Goal: Navigation & Orientation: Find specific page/section

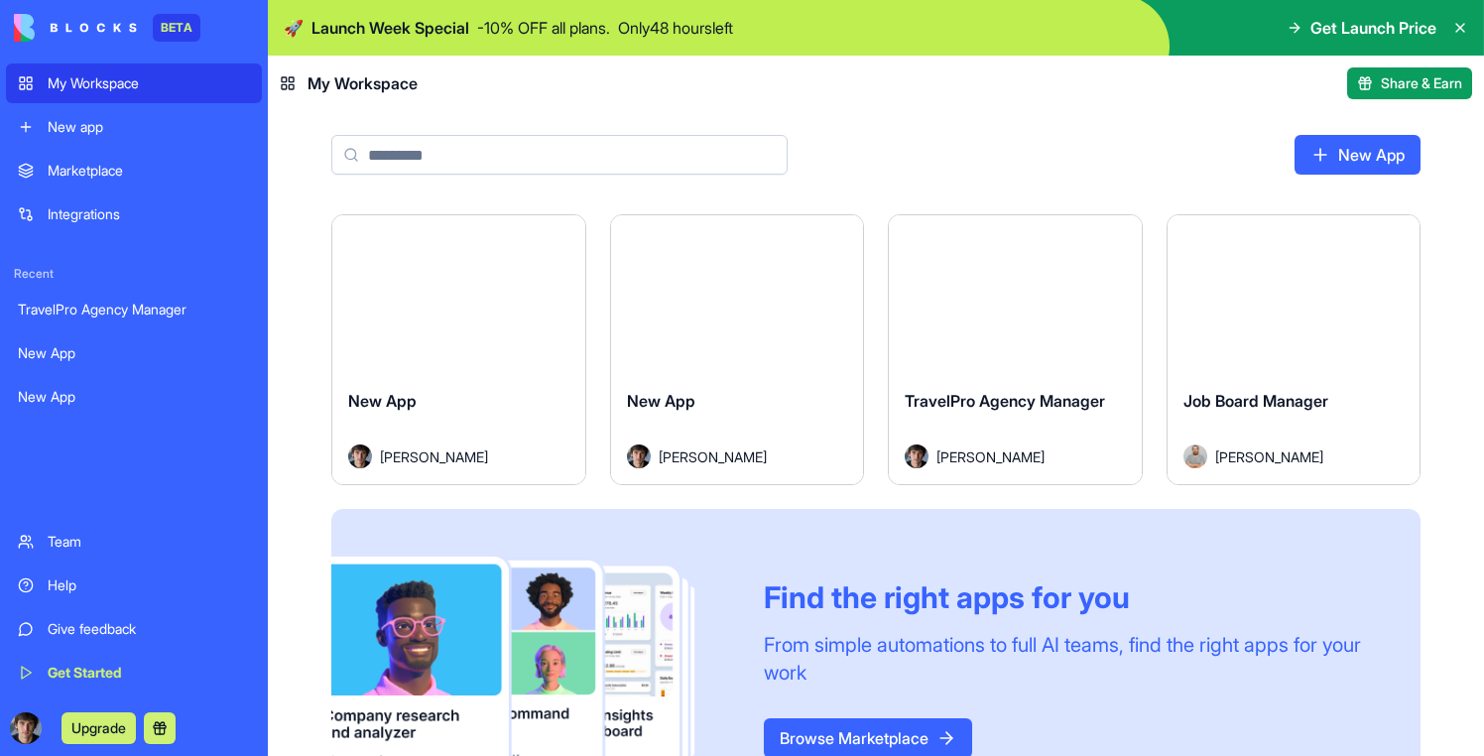
click at [488, 304] on button "Launch" at bounding box center [458, 295] width 149 height 40
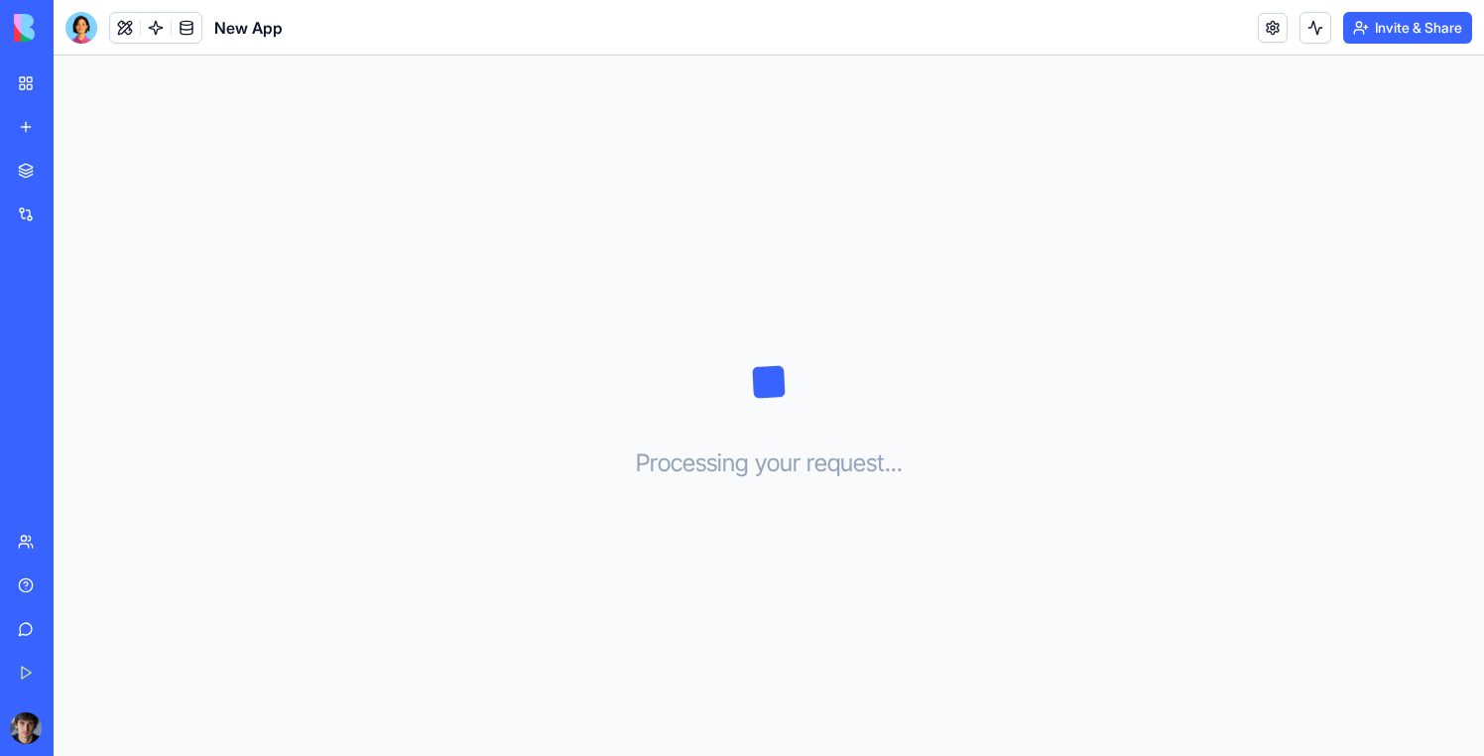
click at [75, 28] on div at bounding box center [81, 28] width 32 height 32
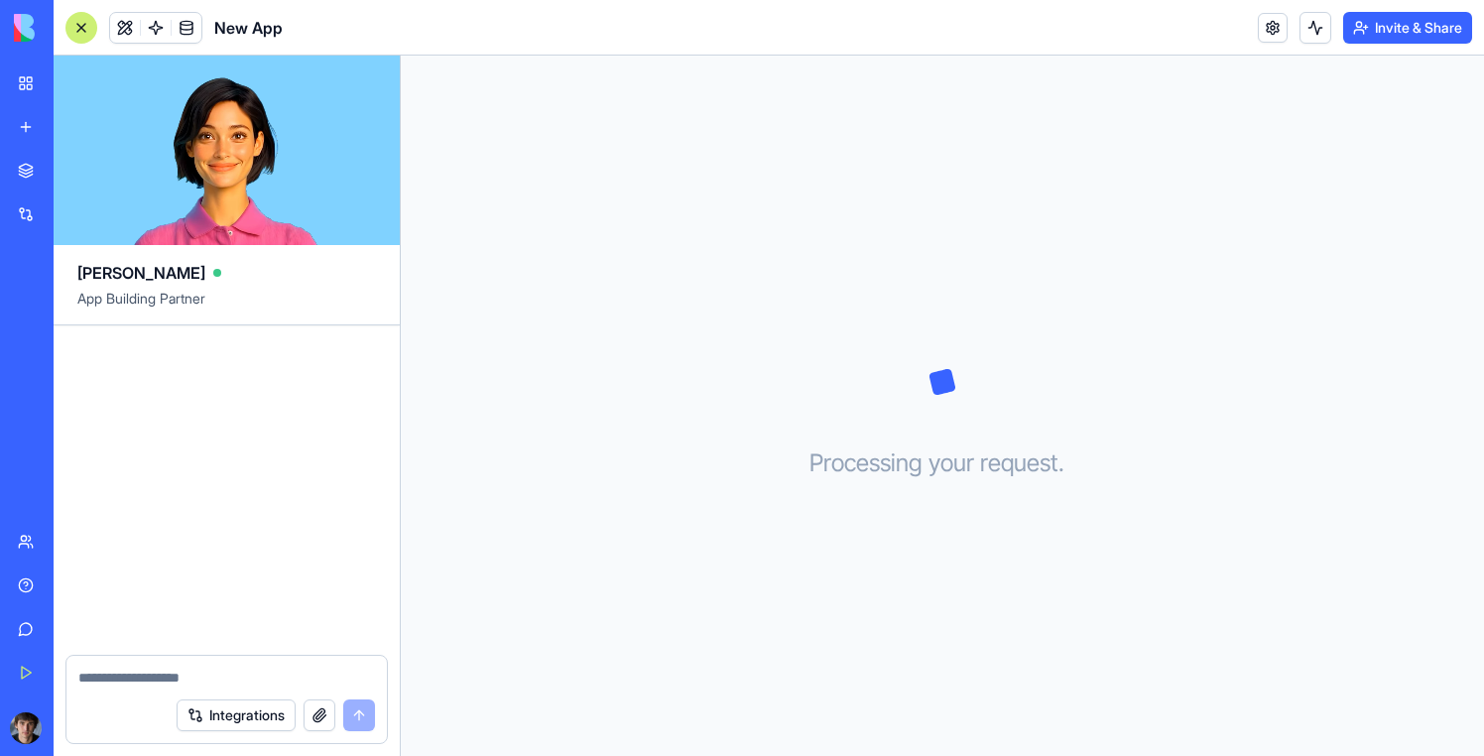
click at [35, 88] on link "My Workspace" at bounding box center [45, 83] width 79 height 40
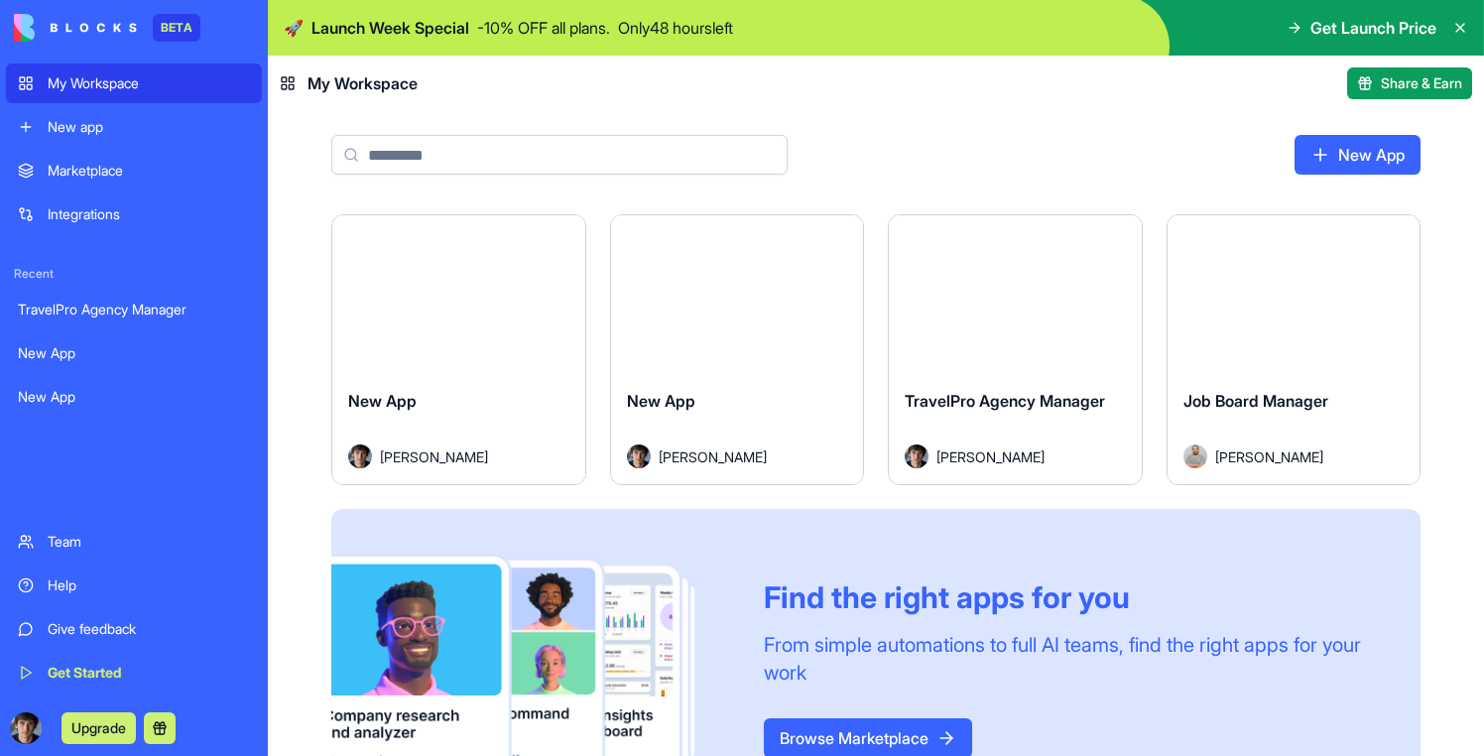
click at [757, 307] on button "Launch" at bounding box center [737, 295] width 149 height 40
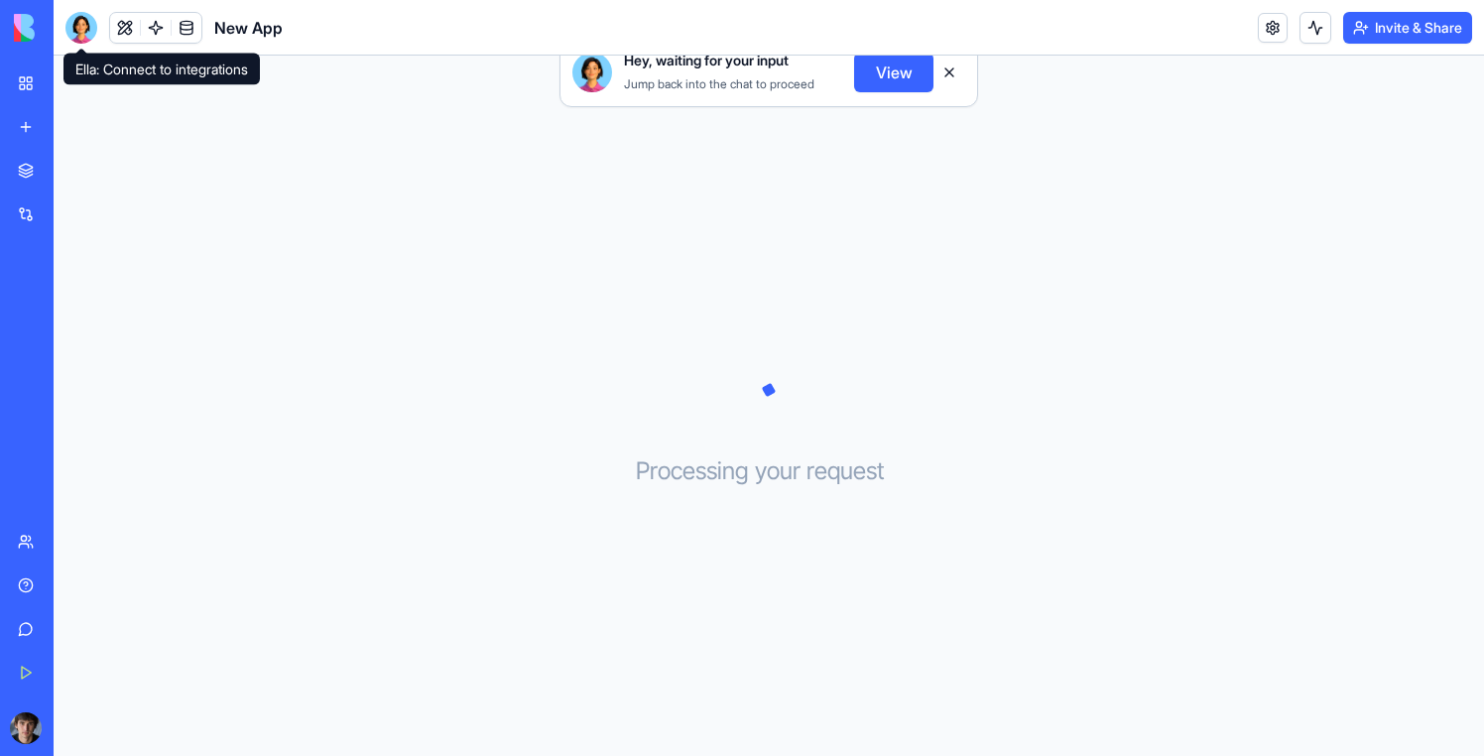
click at [84, 22] on div at bounding box center [81, 28] width 32 height 32
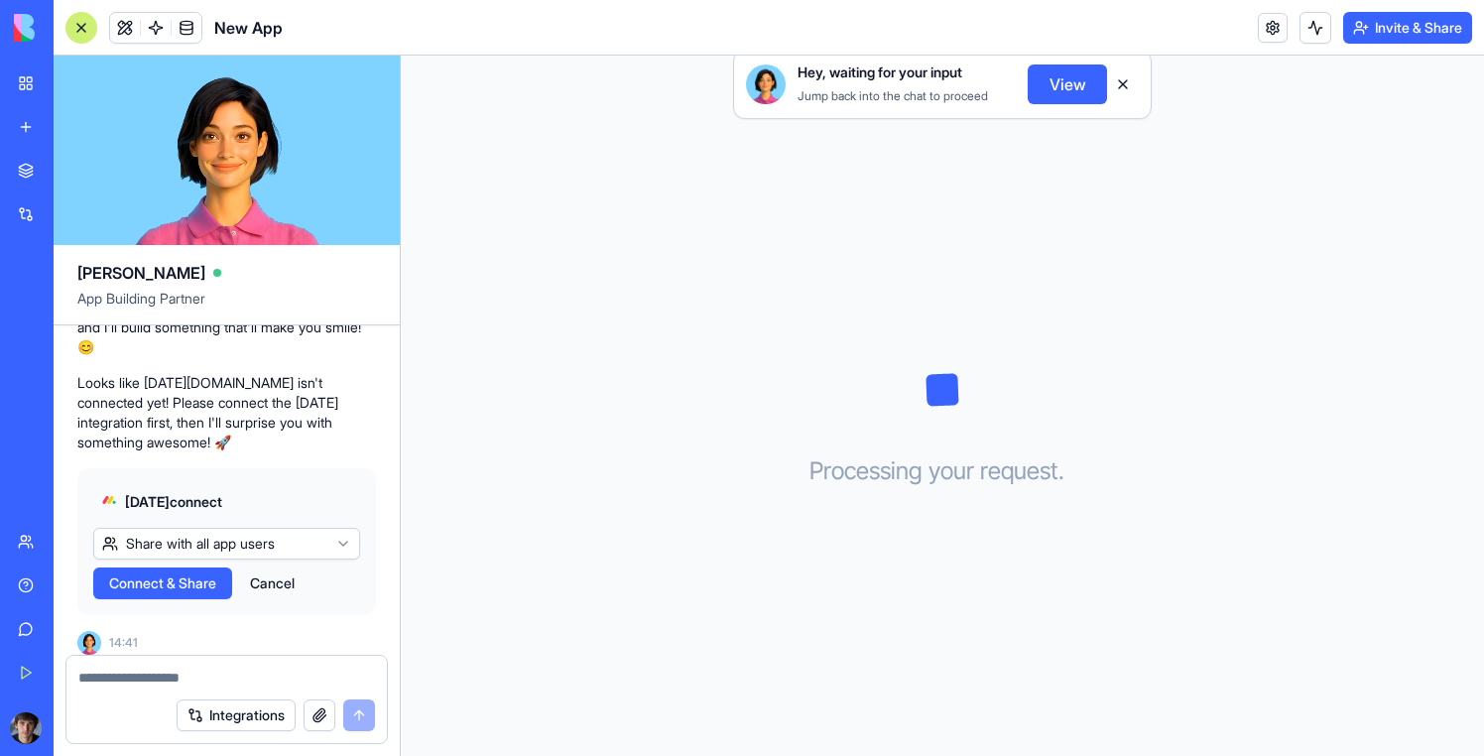
scroll to position [324, 0]
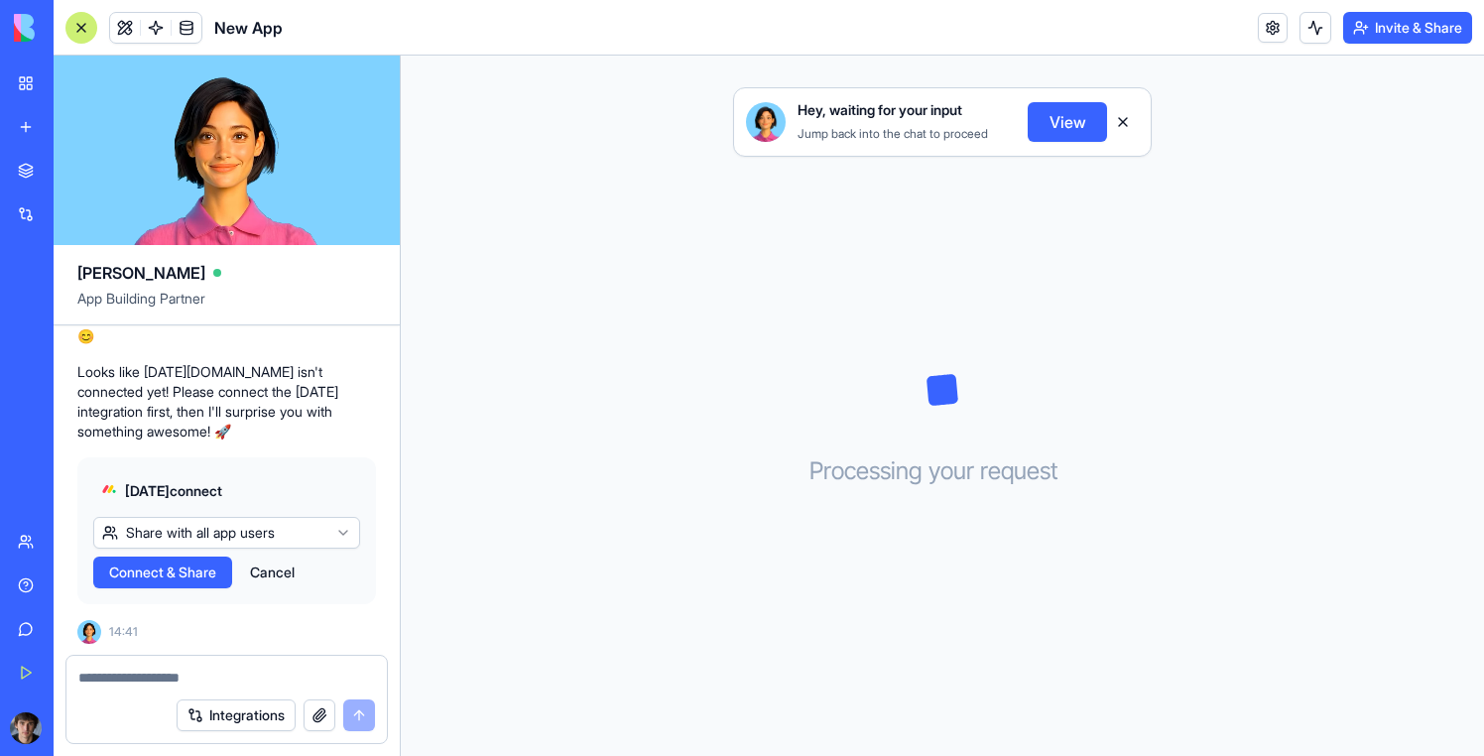
click at [27, 93] on link "My Workspace" at bounding box center [45, 83] width 79 height 40
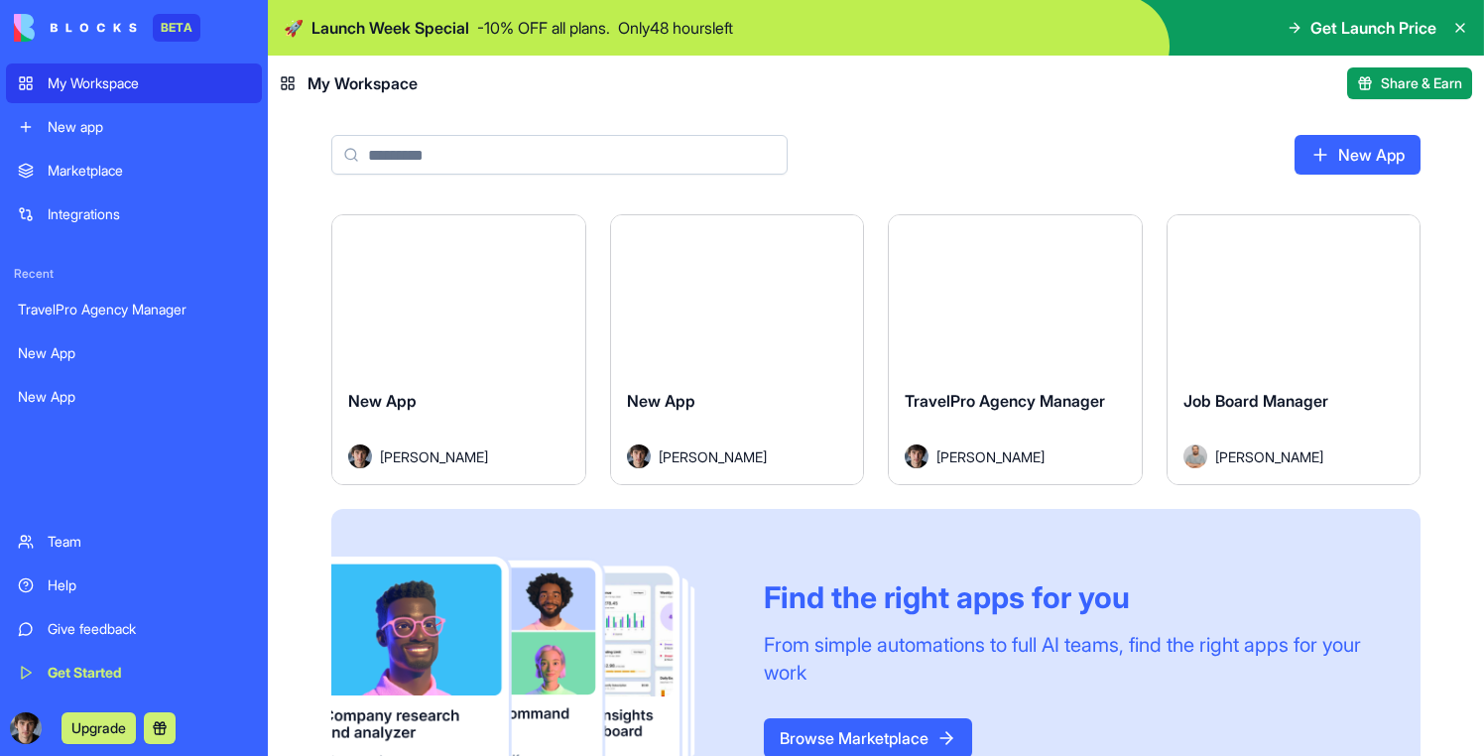
click at [1004, 316] on div "Launch" at bounding box center [1015, 294] width 253 height 158
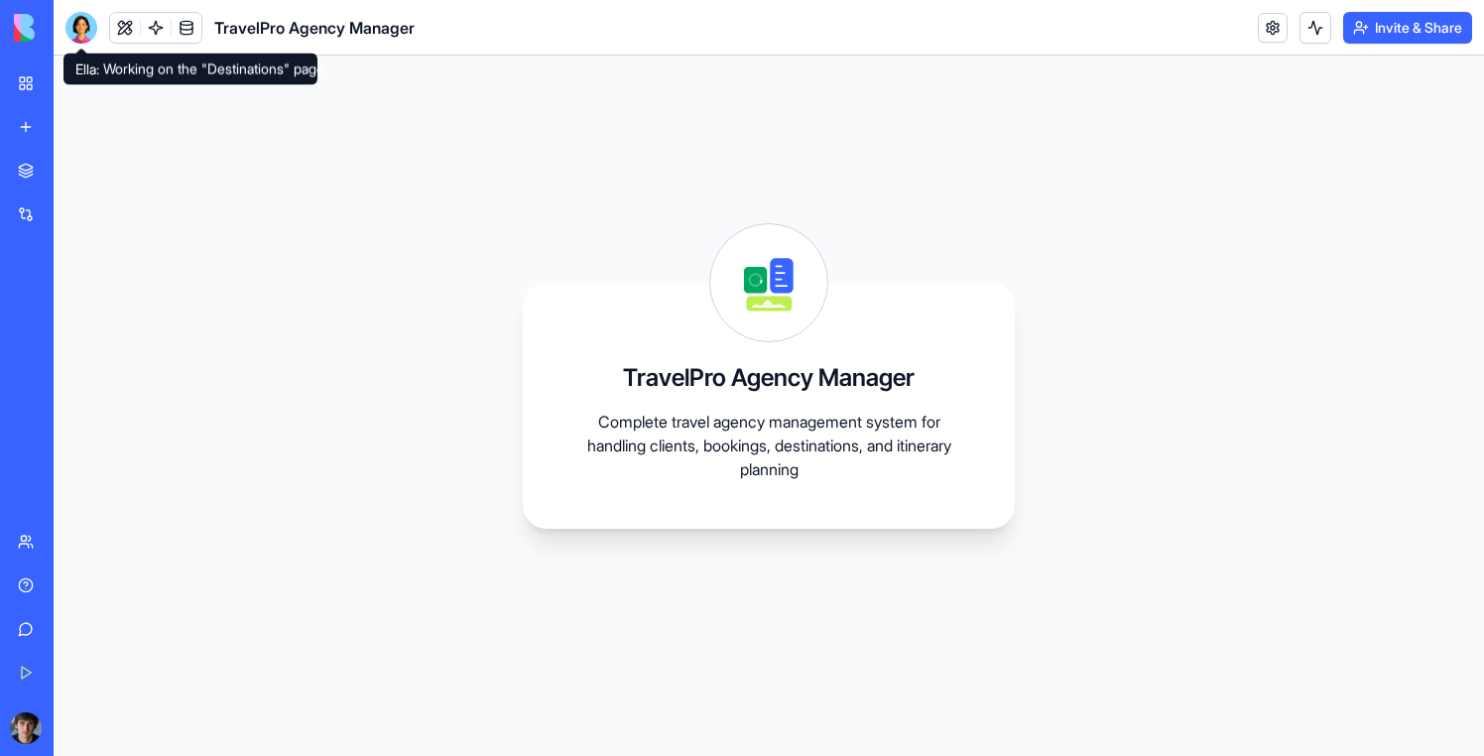
click at [83, 24] on div at bounding box center [81, 28] width 32 height 32
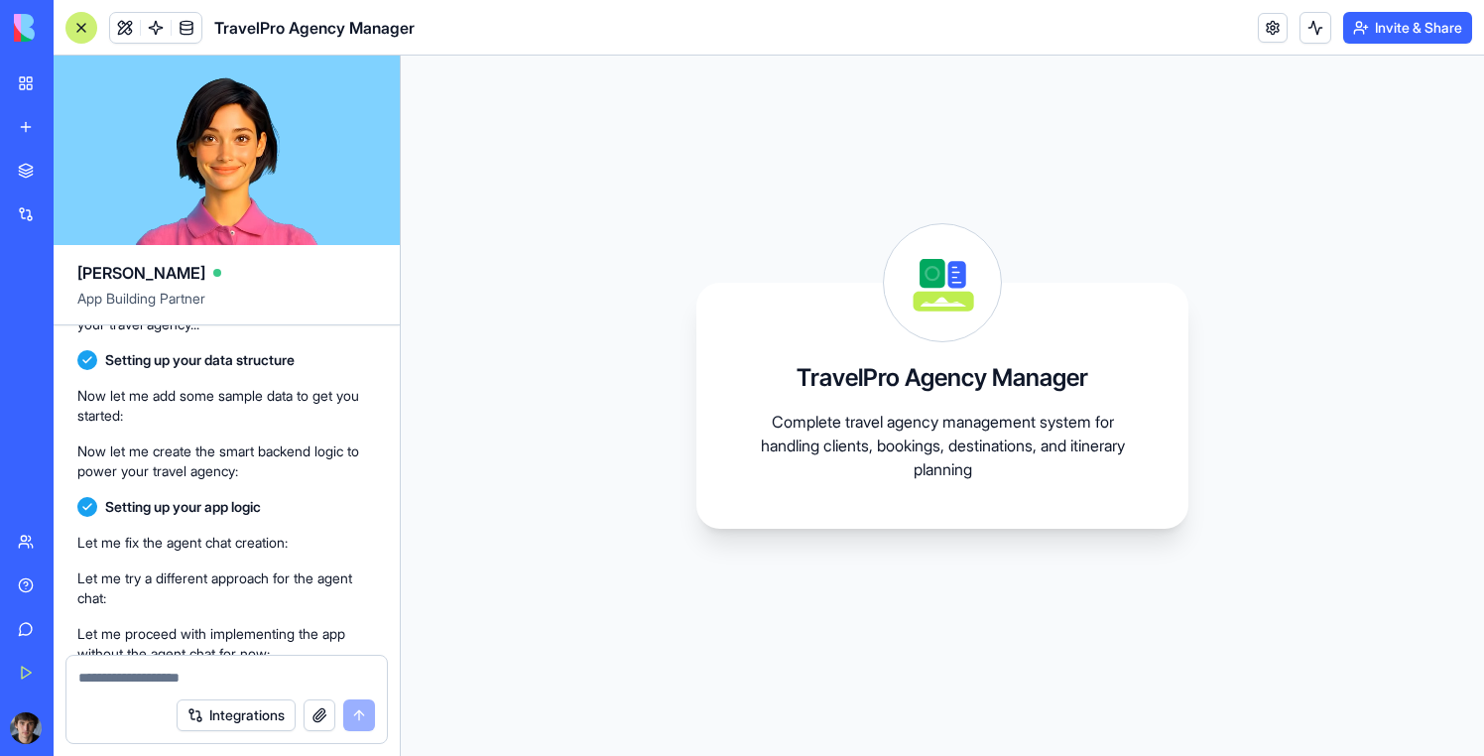
scroll to position [289, 0]
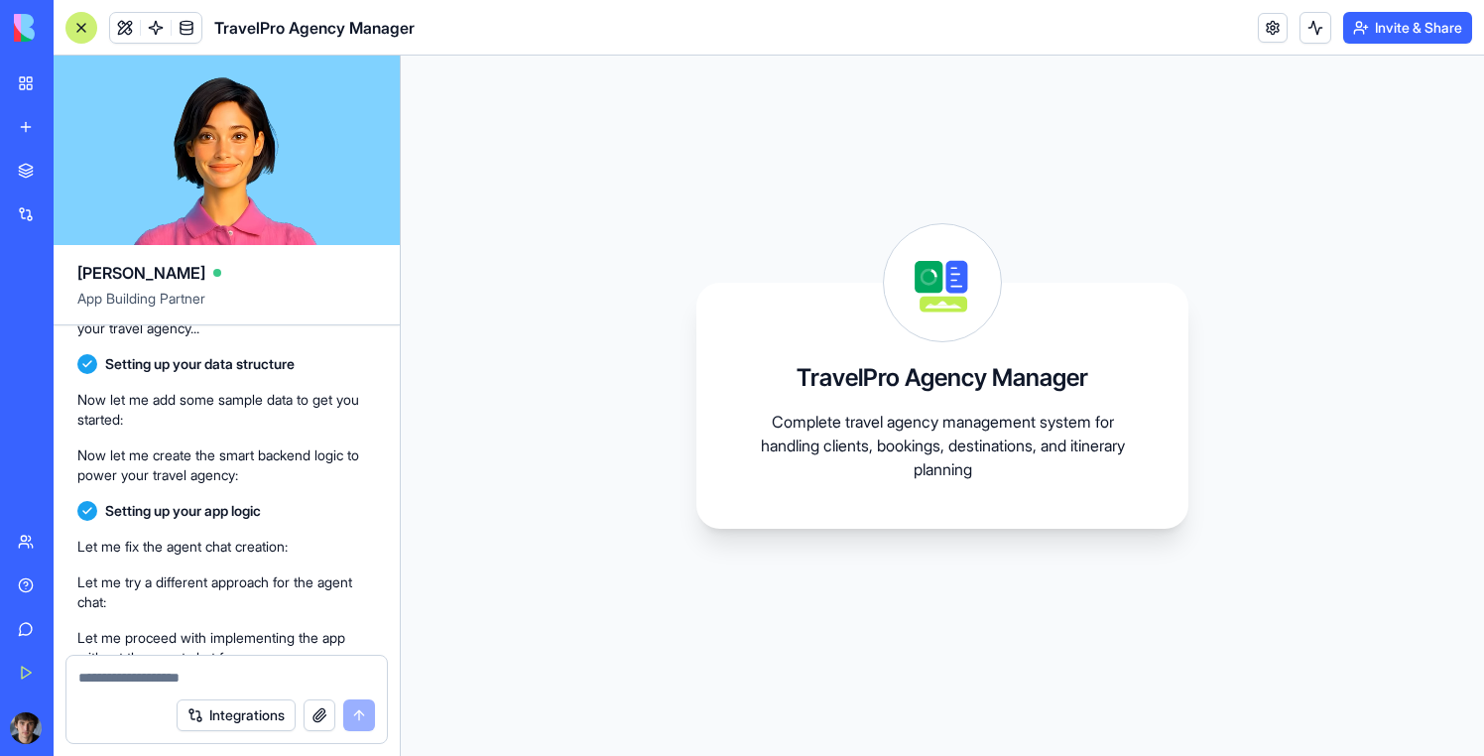
click at [40, 81] on link "My Workspace" at bounding box center [45, 83] width 79 height 40
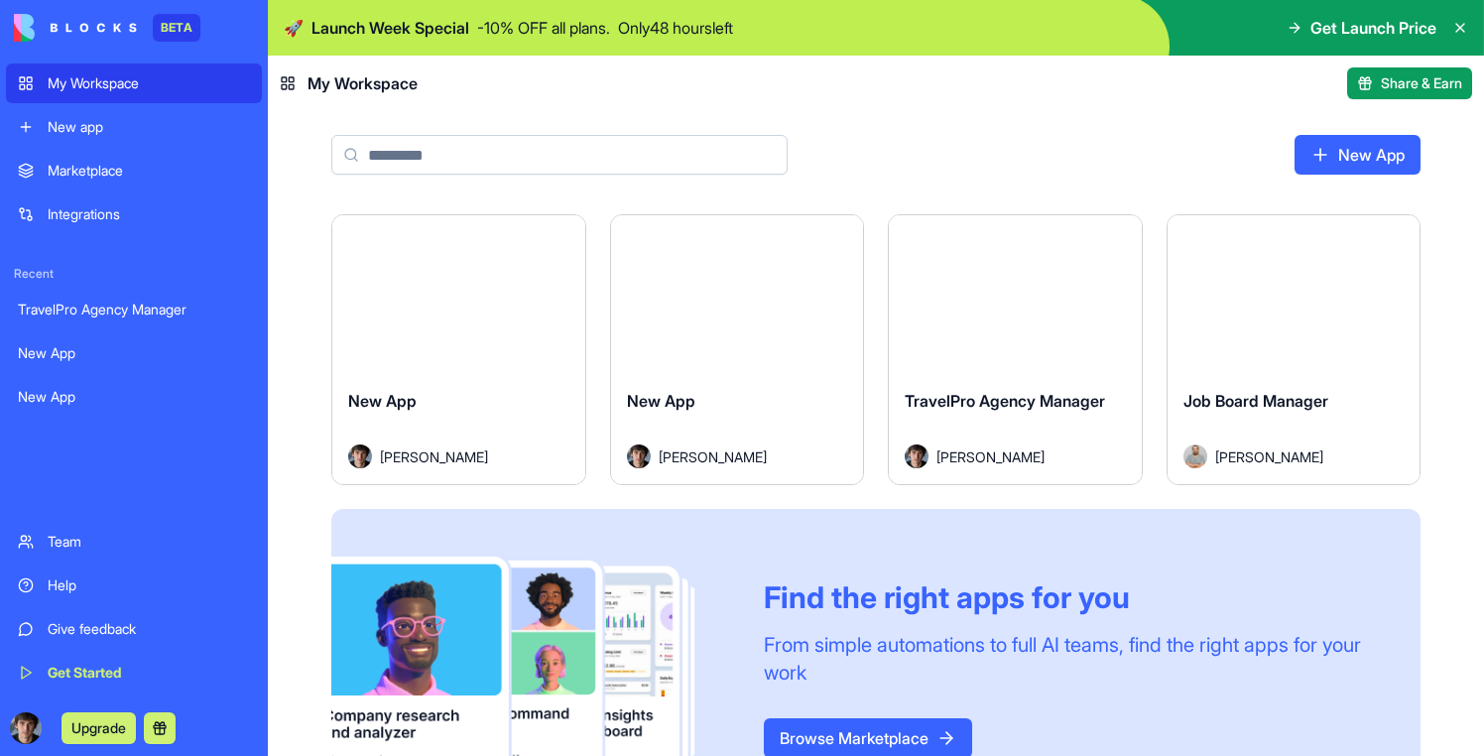
click at [1302, 313] on div "Launch" at bounding box center [1294, 294] width 253 height 158
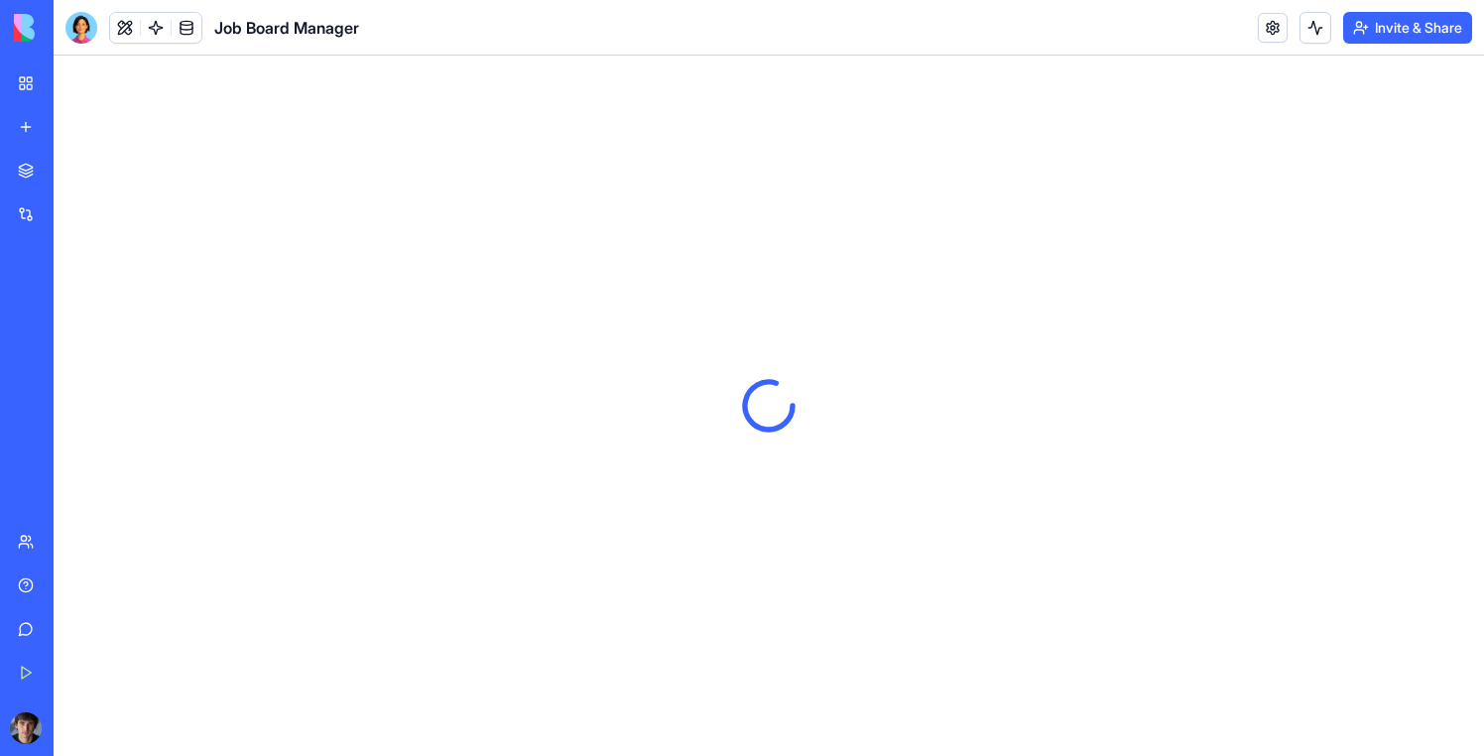
click at [83, 24] on div at bounding box center [81, 28] width 32 height 32
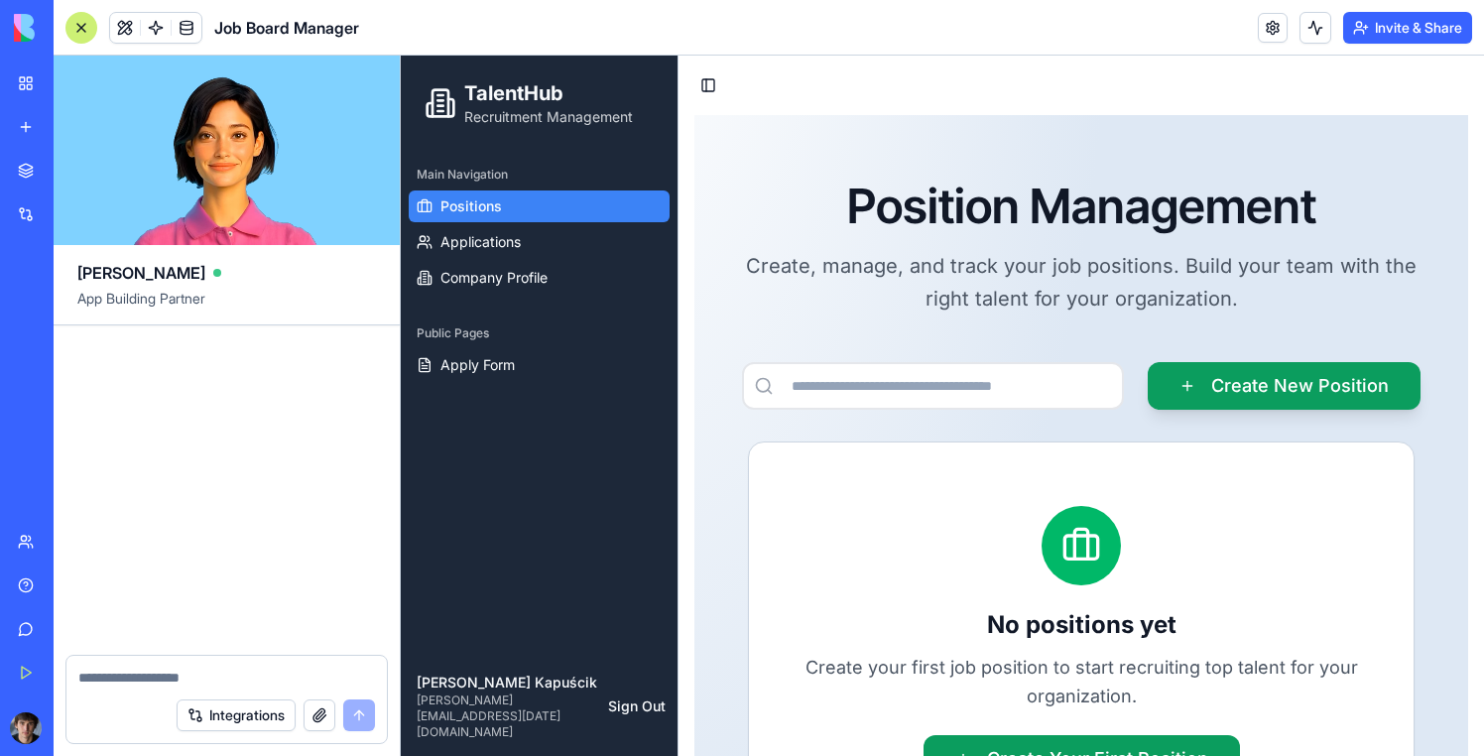
click at [73, 173] on div "Marketplace" at bounding box center [61, 171] width 26 height 20
click at [73, 84] on div "My Workspace" at bounding box center [61, 83] width 26 height 20
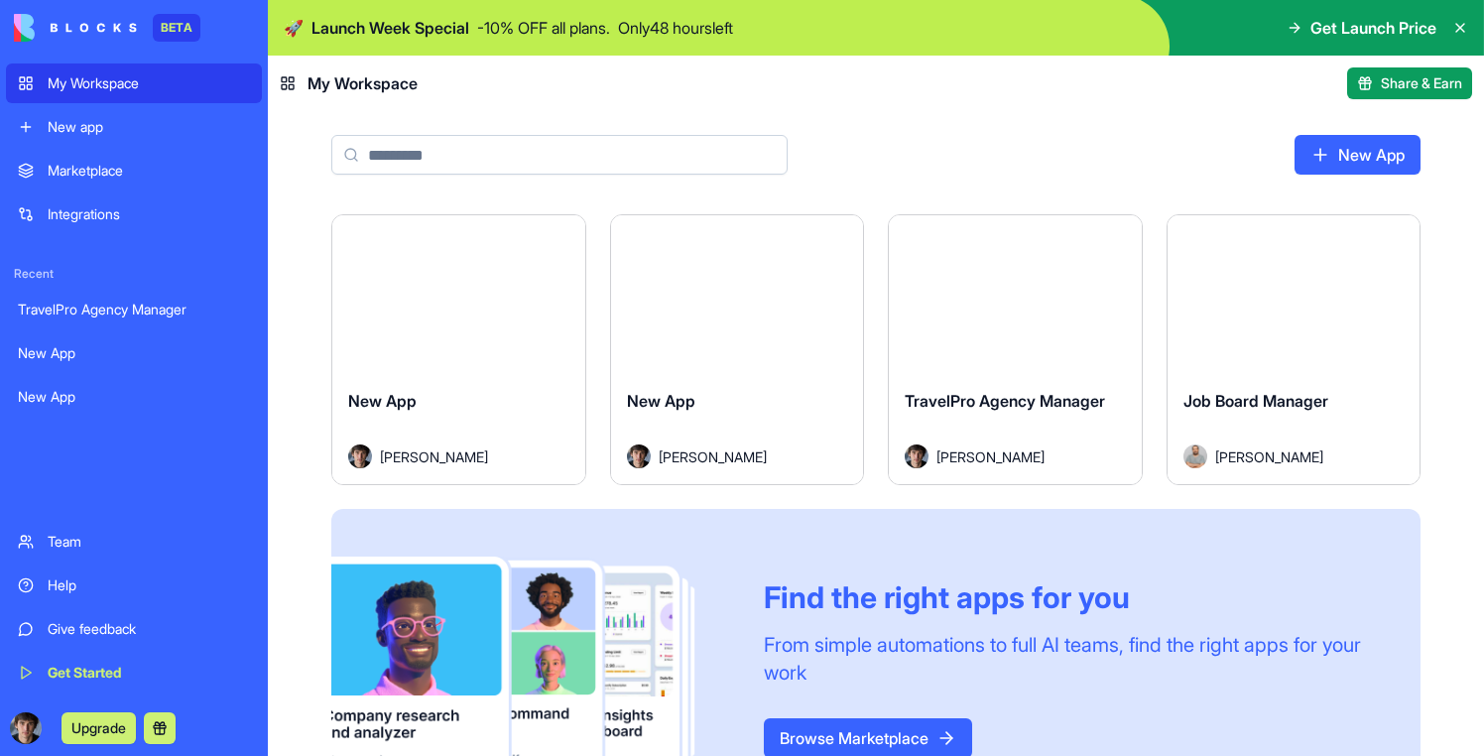
click at [928, 306] on div "Launch" at bounding box center [1015, 294] width 253 height 158
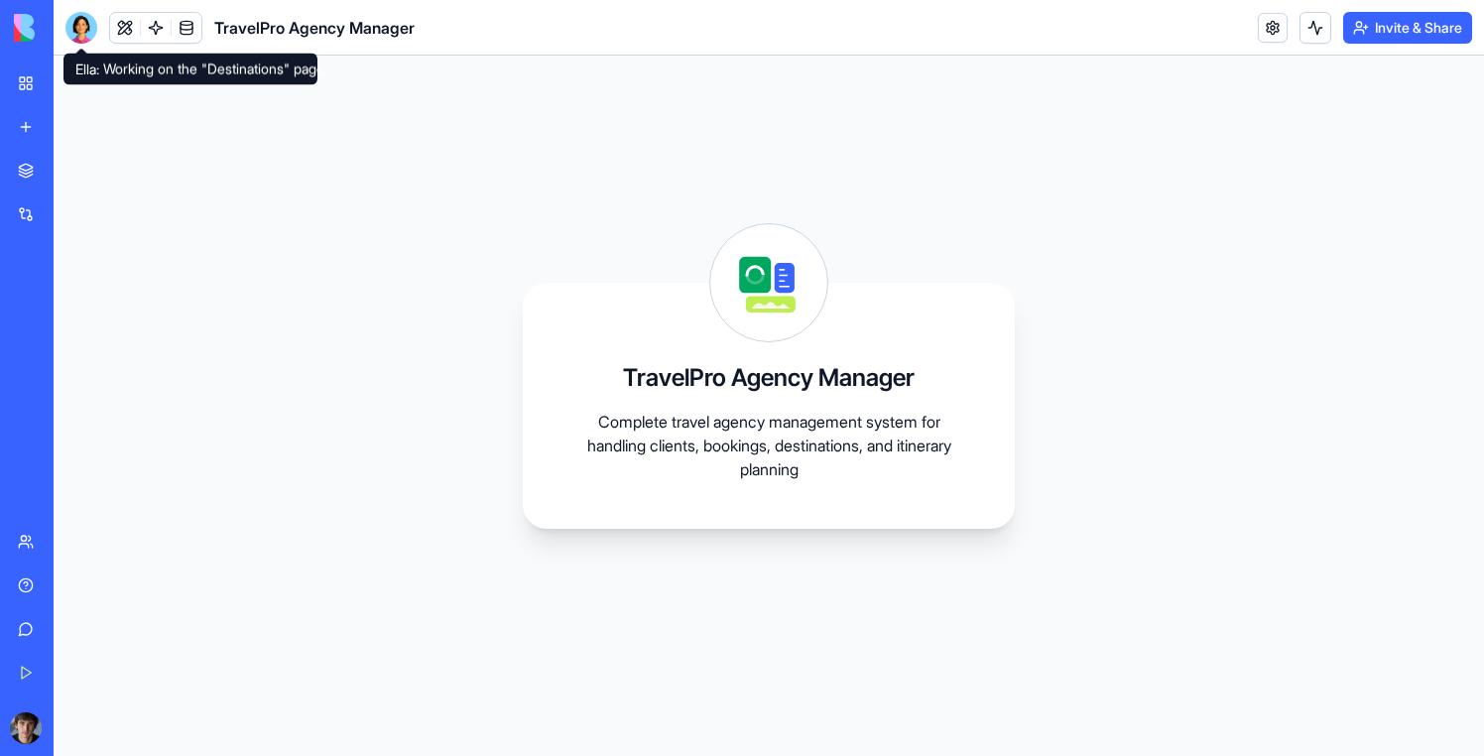
click at [84, 26] on div at bounding box center [81, 28] width 32 height 32
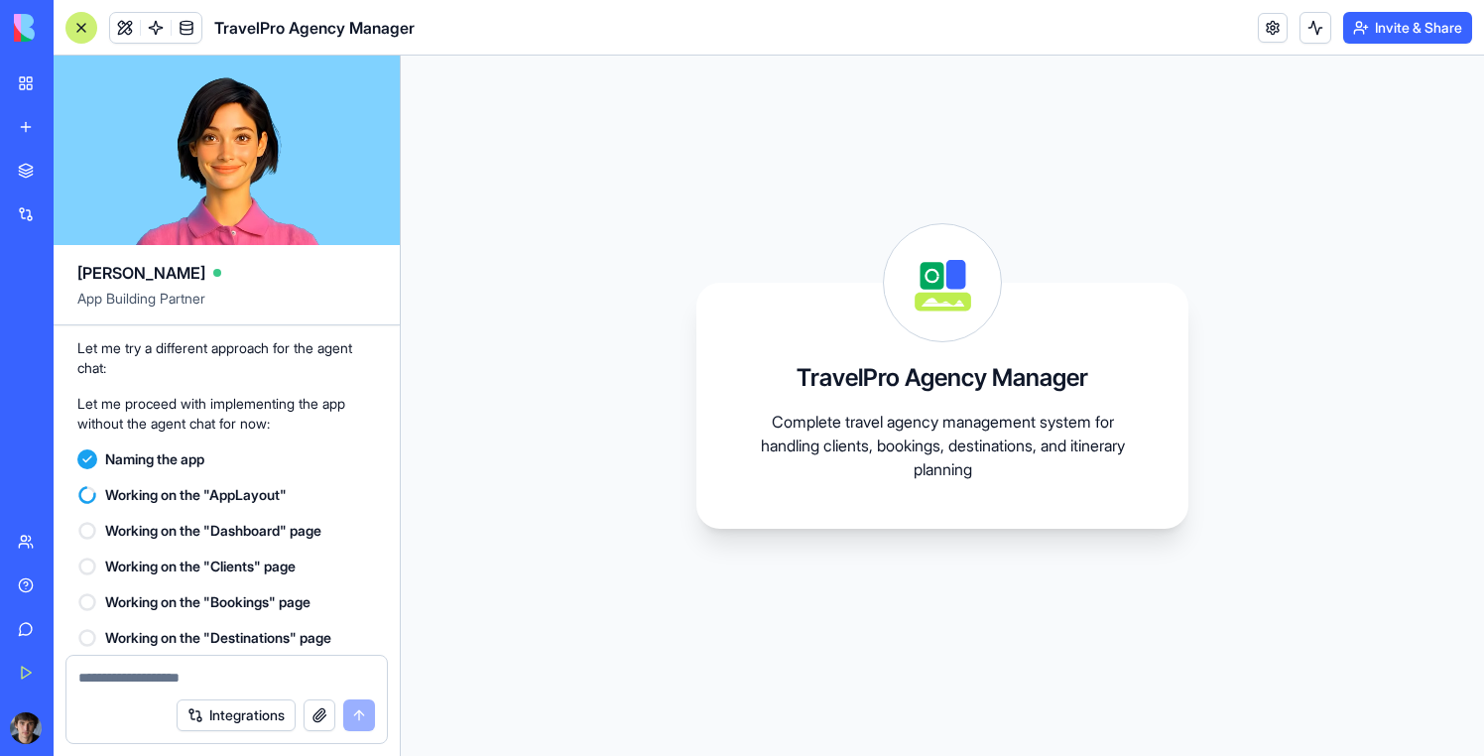
scroll to position [566, 0]
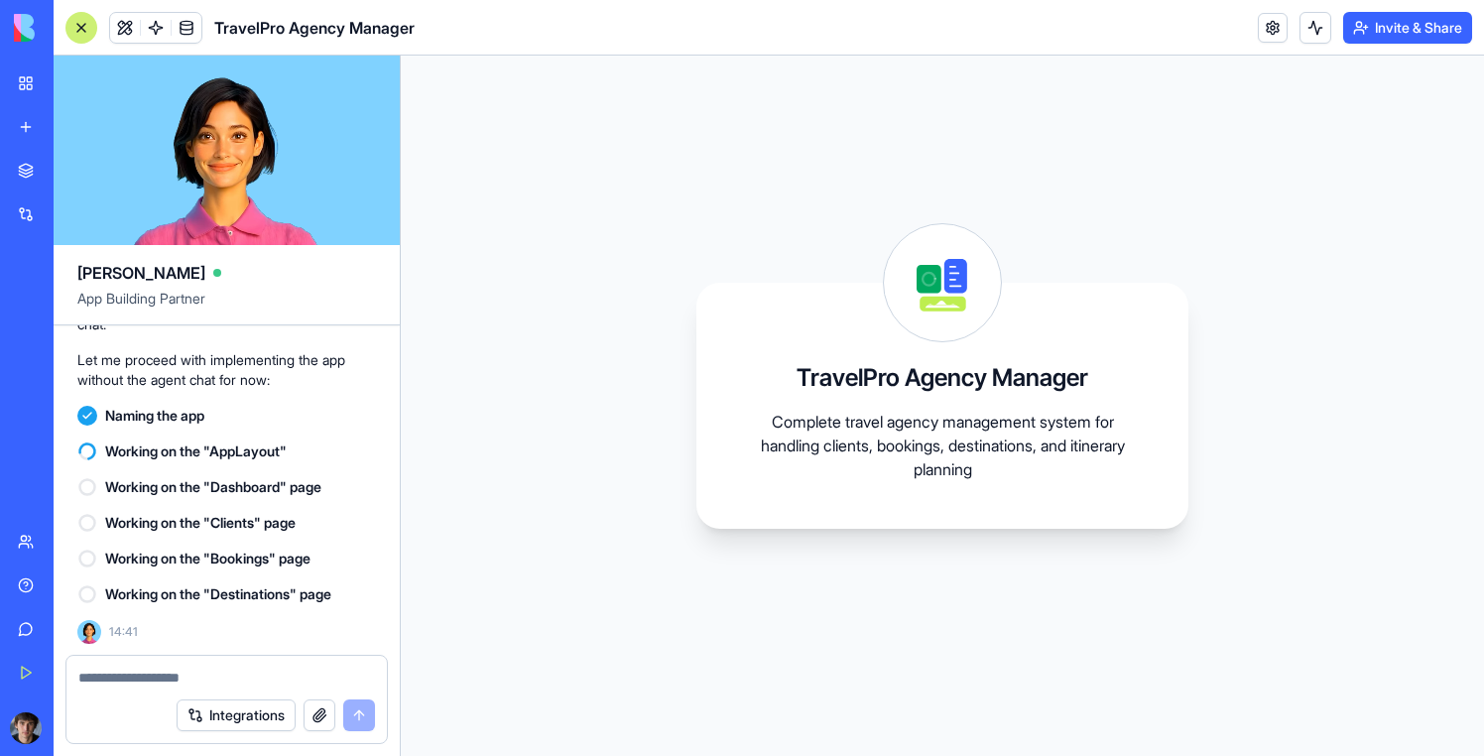
click at [73, 84] on div "My Workspace" at bounding box center [61, 83] width 26 height 20
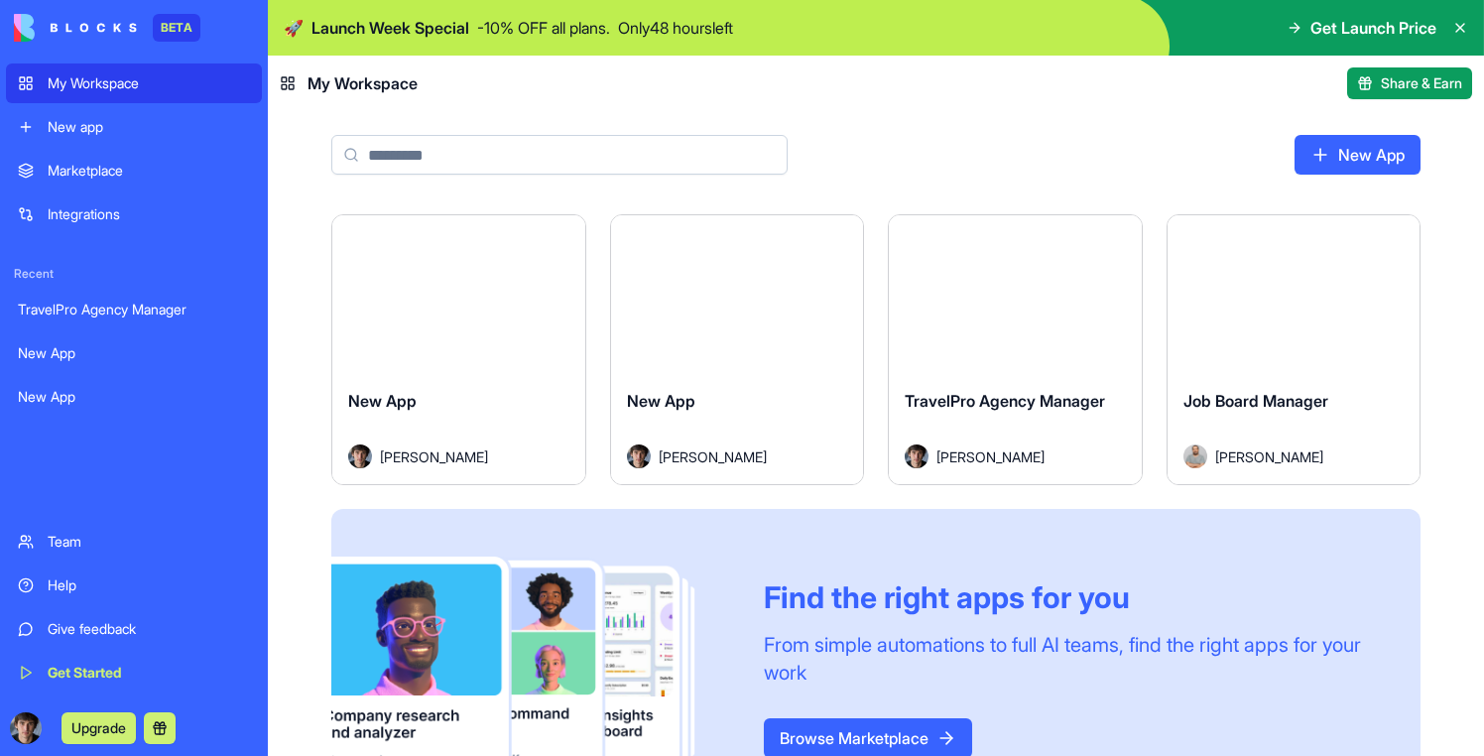
click at [728, 338] on div "Launch" at bounding box center [737, 294] width 253 height 158
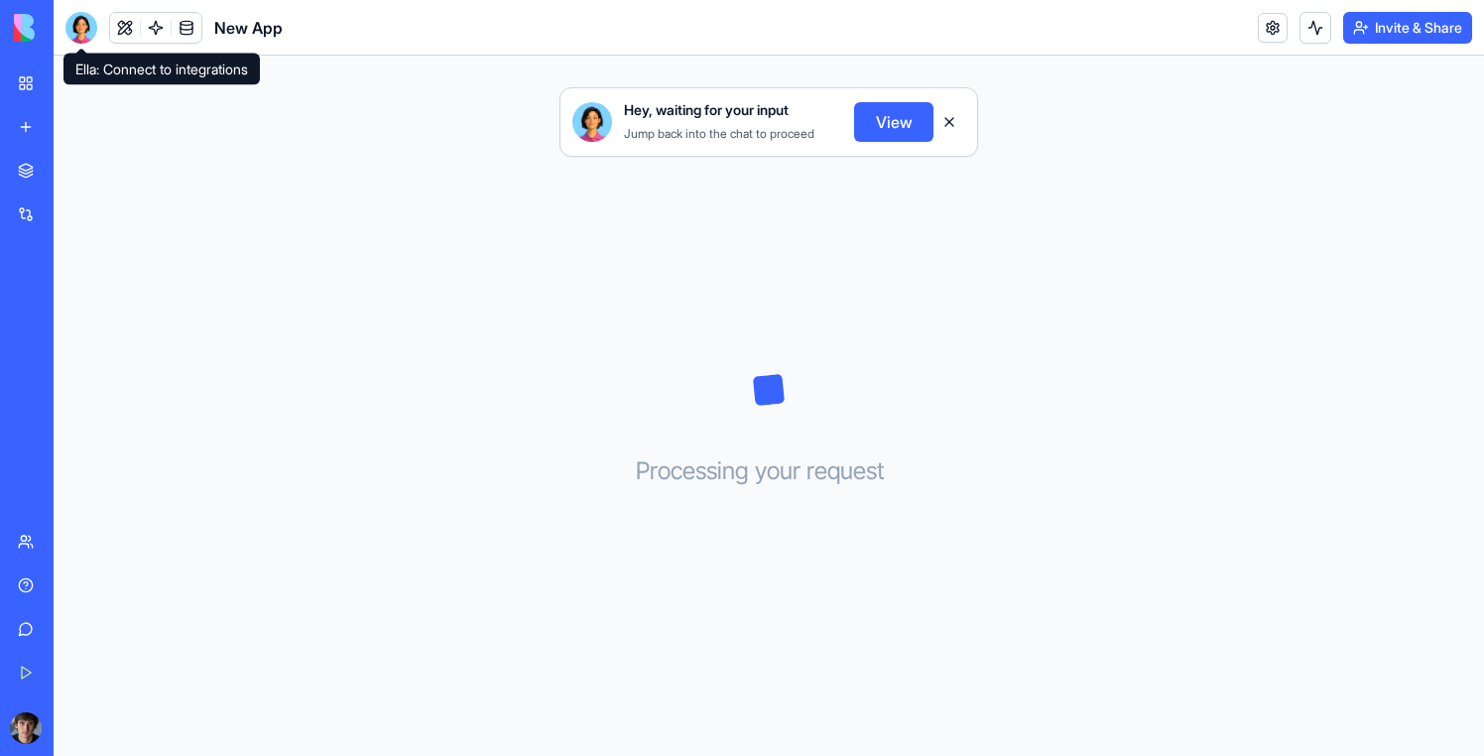
click at [83, 21] on div at bounding box center [81, 28] width 32 height 32
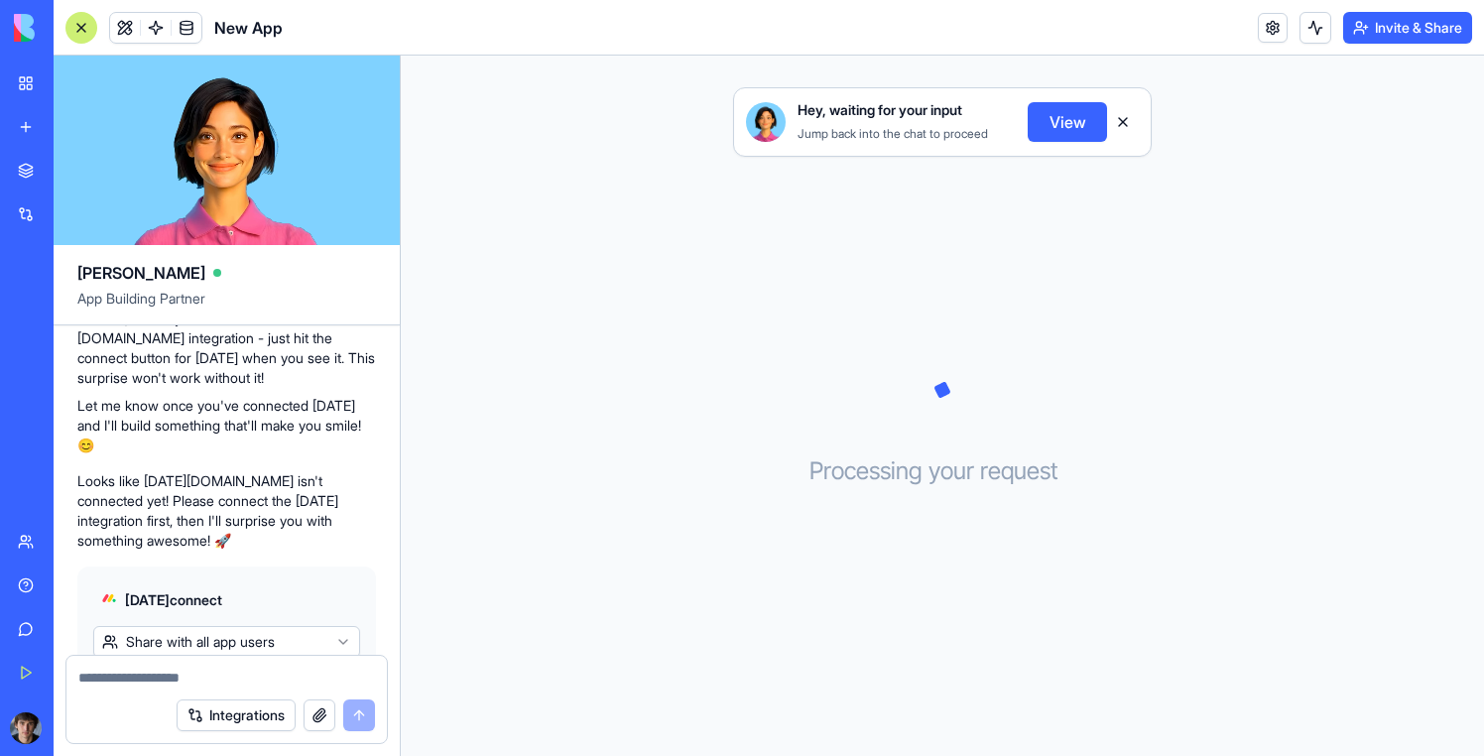
scroll to position [324, 0]
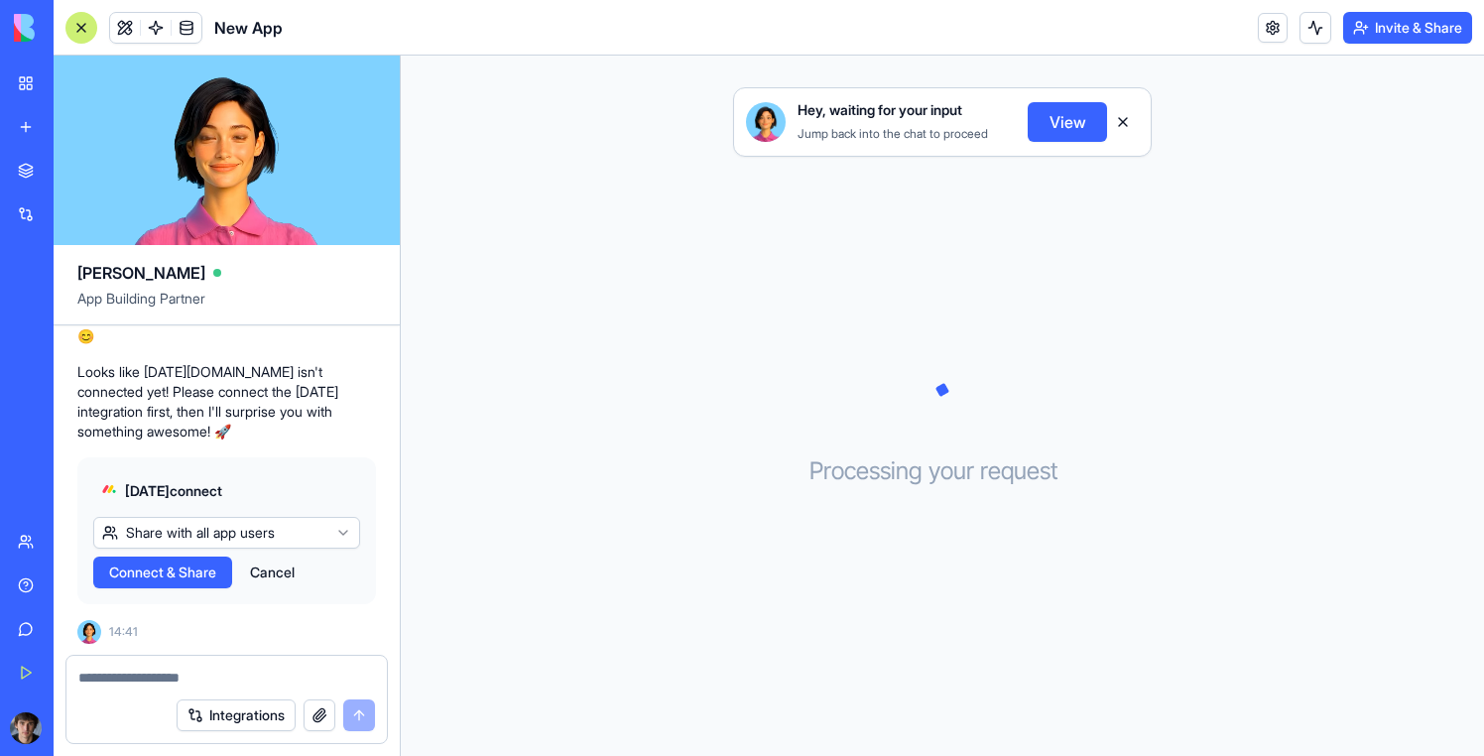
click at [39, 69] on link "My Workspace" at bounding box center [45, 83] width 79 height 40
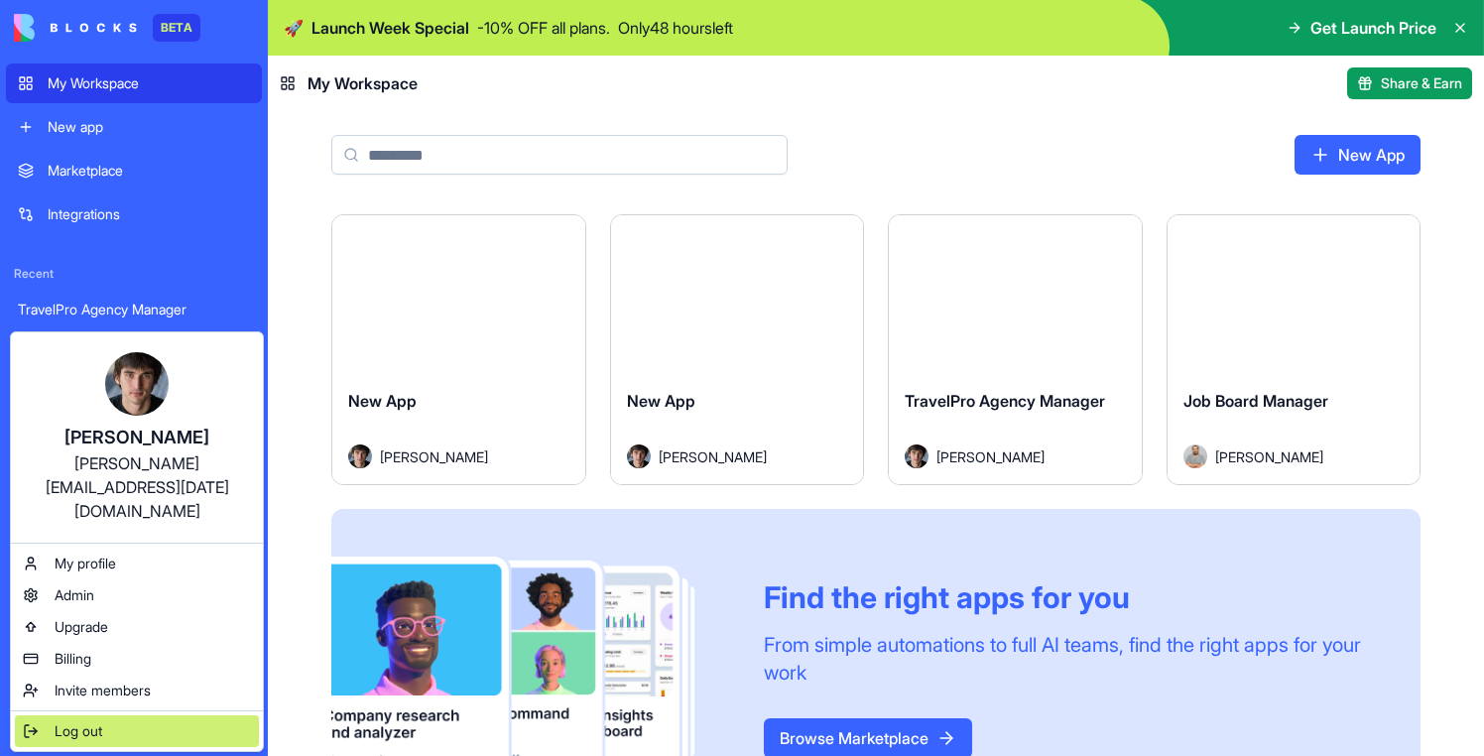
click at [64, 721] on span "Log out" at bounding box center [79, 731] width 48 height 20
